Goal: Information Seeking & Learning: Find specific fact

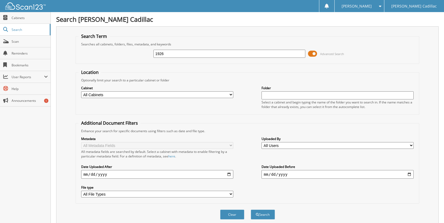
type input "1926"
click at [251, 210] on button "Search" at bounding box center [263, 215] width 24 height 10
drag, startPoint x: 168, startPoint y: 52, endPoint x: 127, endPoint y: 55, distance: 41.2
click at [127, 55] on div "1926 Advanced Search" at bounding box center [247, 53] width 338 height 15
type input "MOPHEADZ"
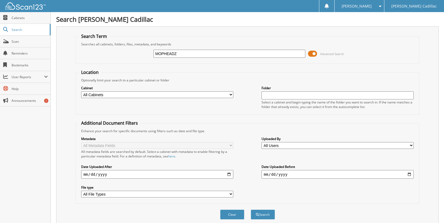
click at [251, 210] on button "Search" at bounding box center [263, 215] width 24 height 10
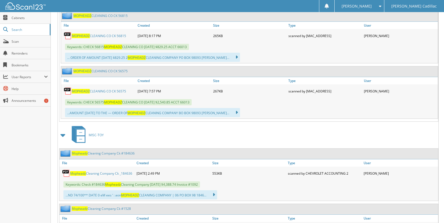
scroll to position [9056, 0]
